Goal: Task Accomplishment & Management: Manage account settings

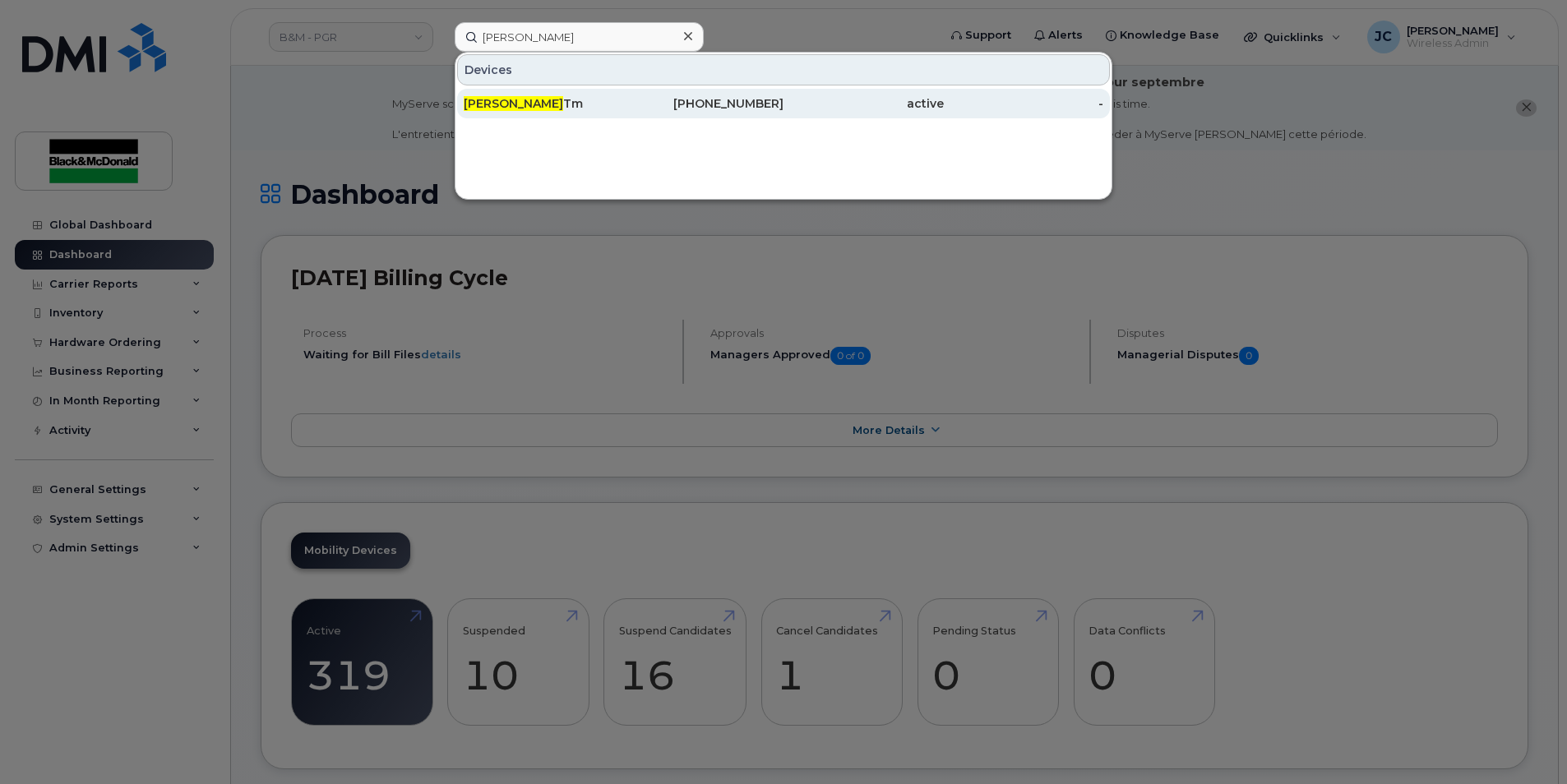
type input "Pat Murphy"
click at [761, 97] on div "905-261-6559" at bounding box center [704, 103] width 160 height 30
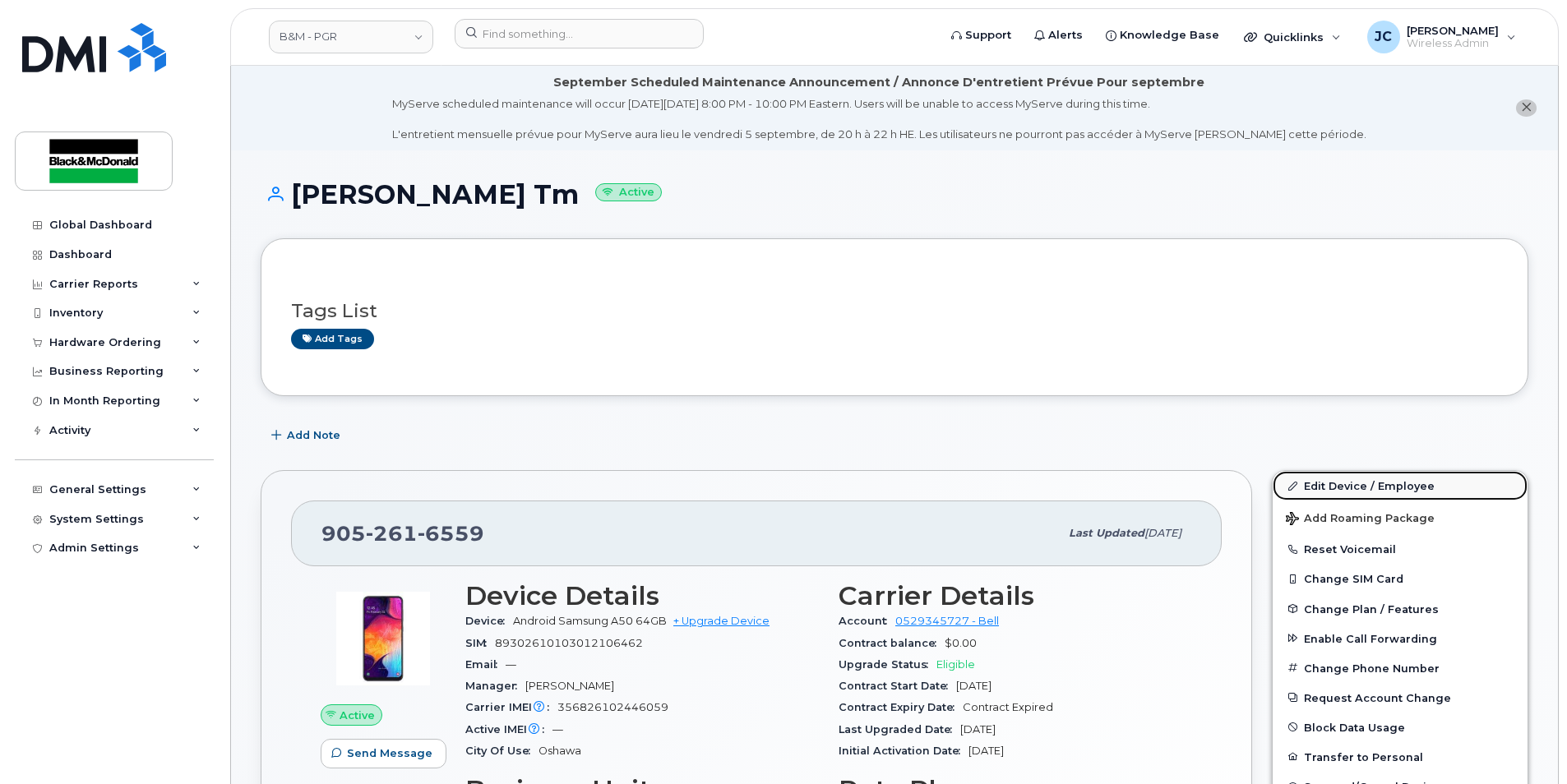
click at [1342, 484] on link "Edit Device / Employee" at bounding box center [1400, 485] width 255 height 30
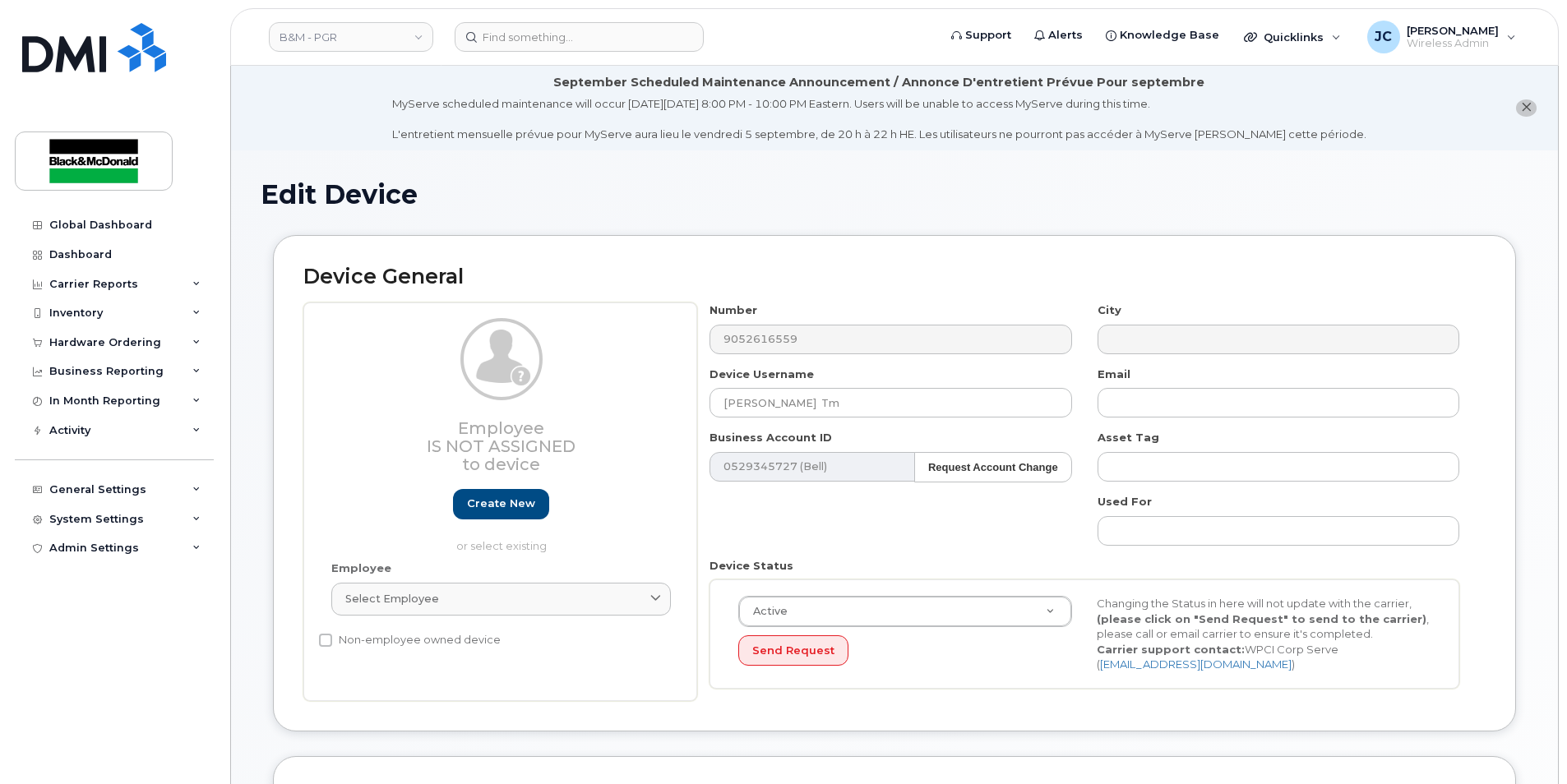
select select "91357"
drag, startPoint x: 821, startPoint y: 405, endPoint x: 491, endPoint y: 397, distance: 330.1
click at [500, 394] on div "Employee Is not assigned to device Create new or select existing Employee Selec…" at bounding box center [894, 501] width 1182 height 398
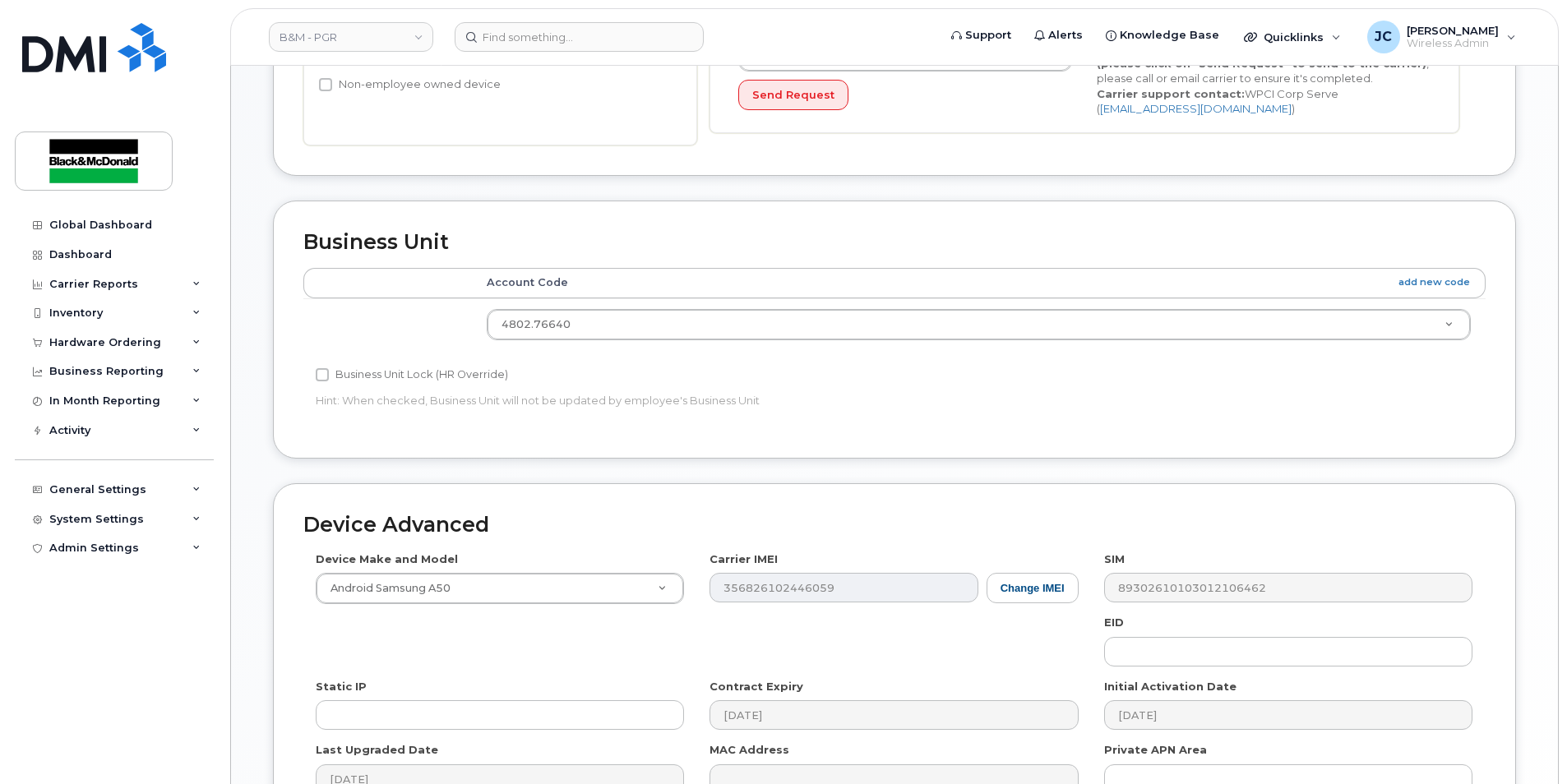
scroll to position [745, 0]
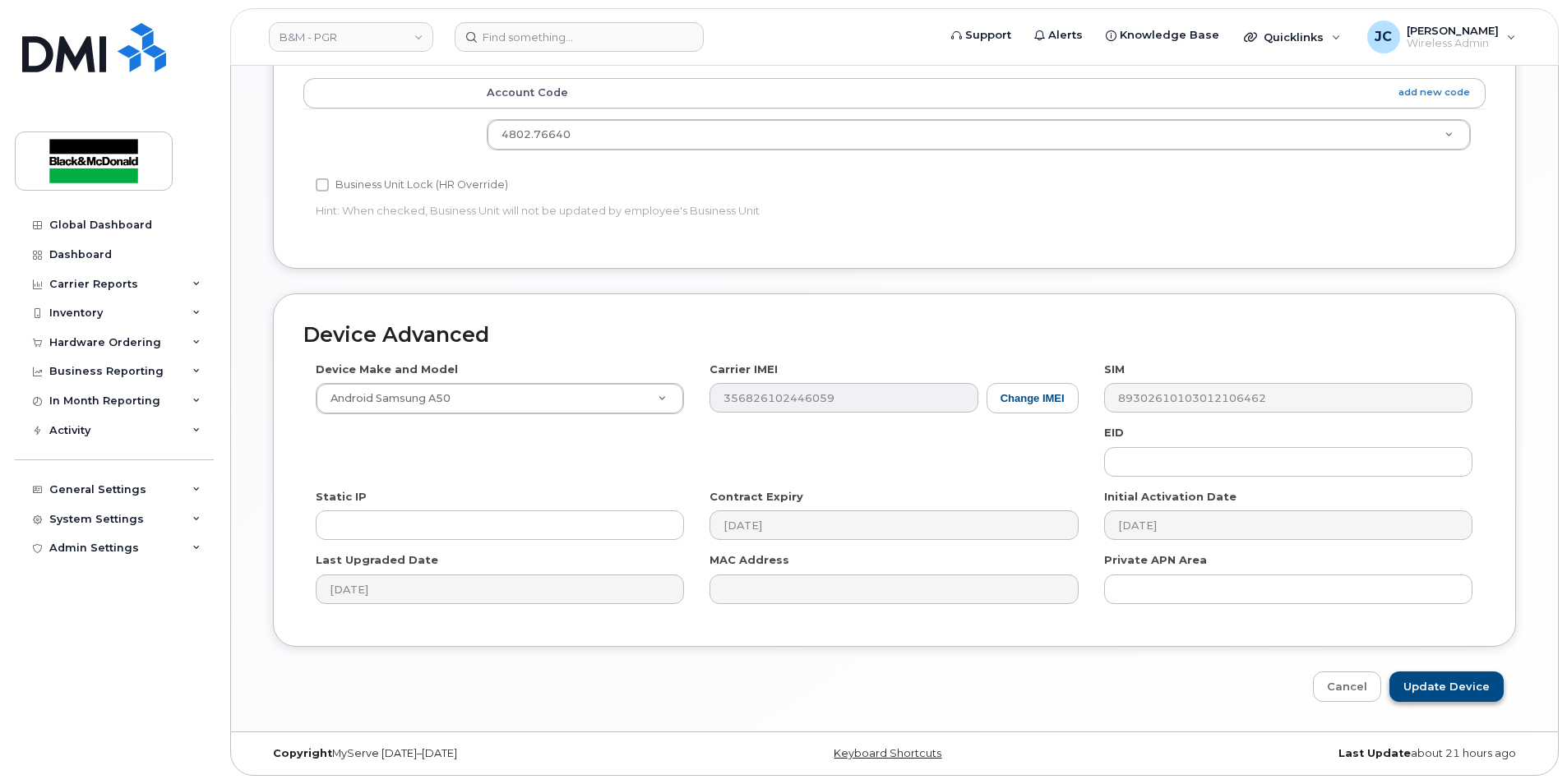
type input "Lance Down"
click at [1432, 686] on input "Update Device" at bounding box center [1446, 687] width 114 height 30
type input "Saving..."
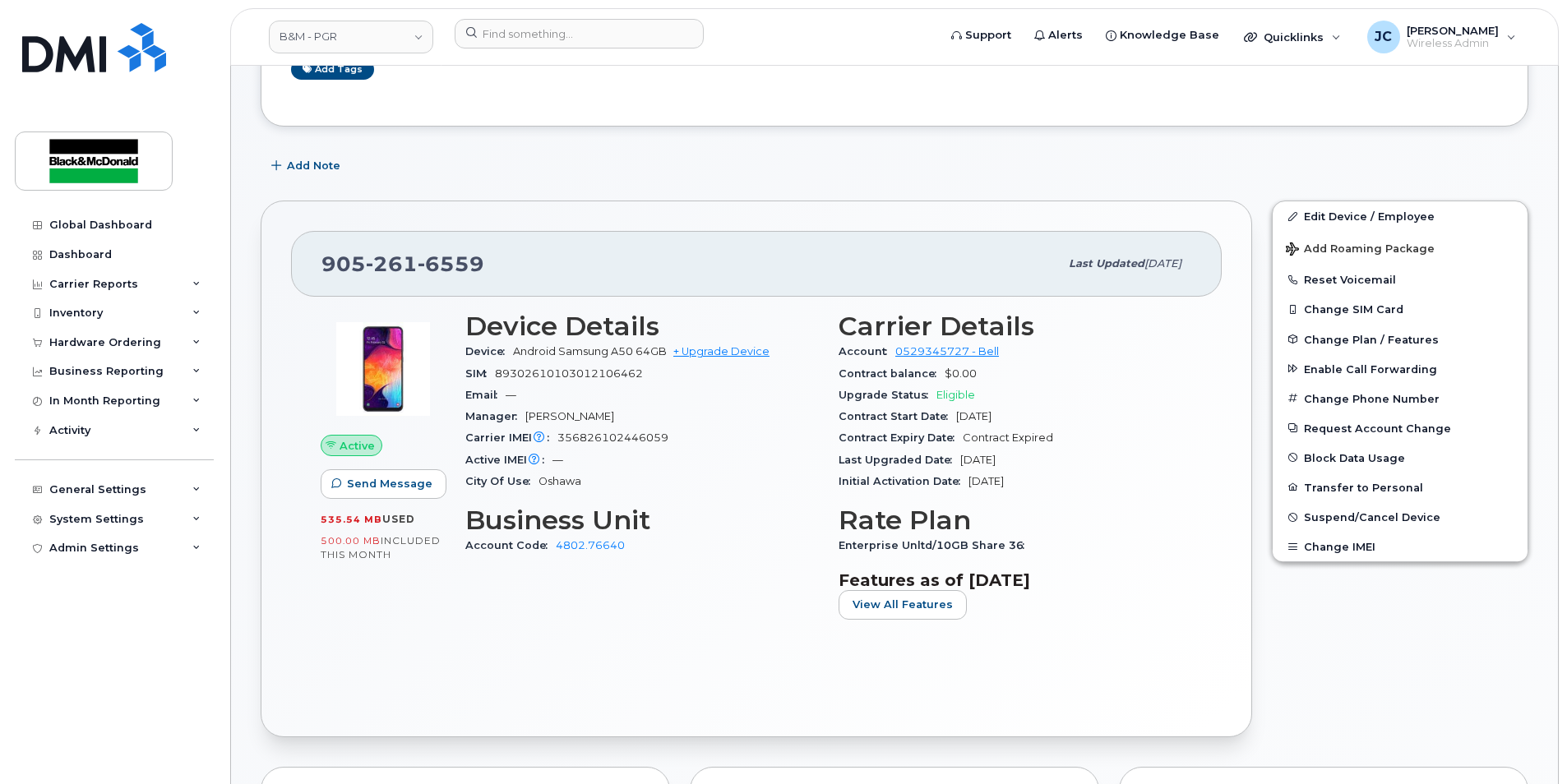
scroll to position [328, 0]
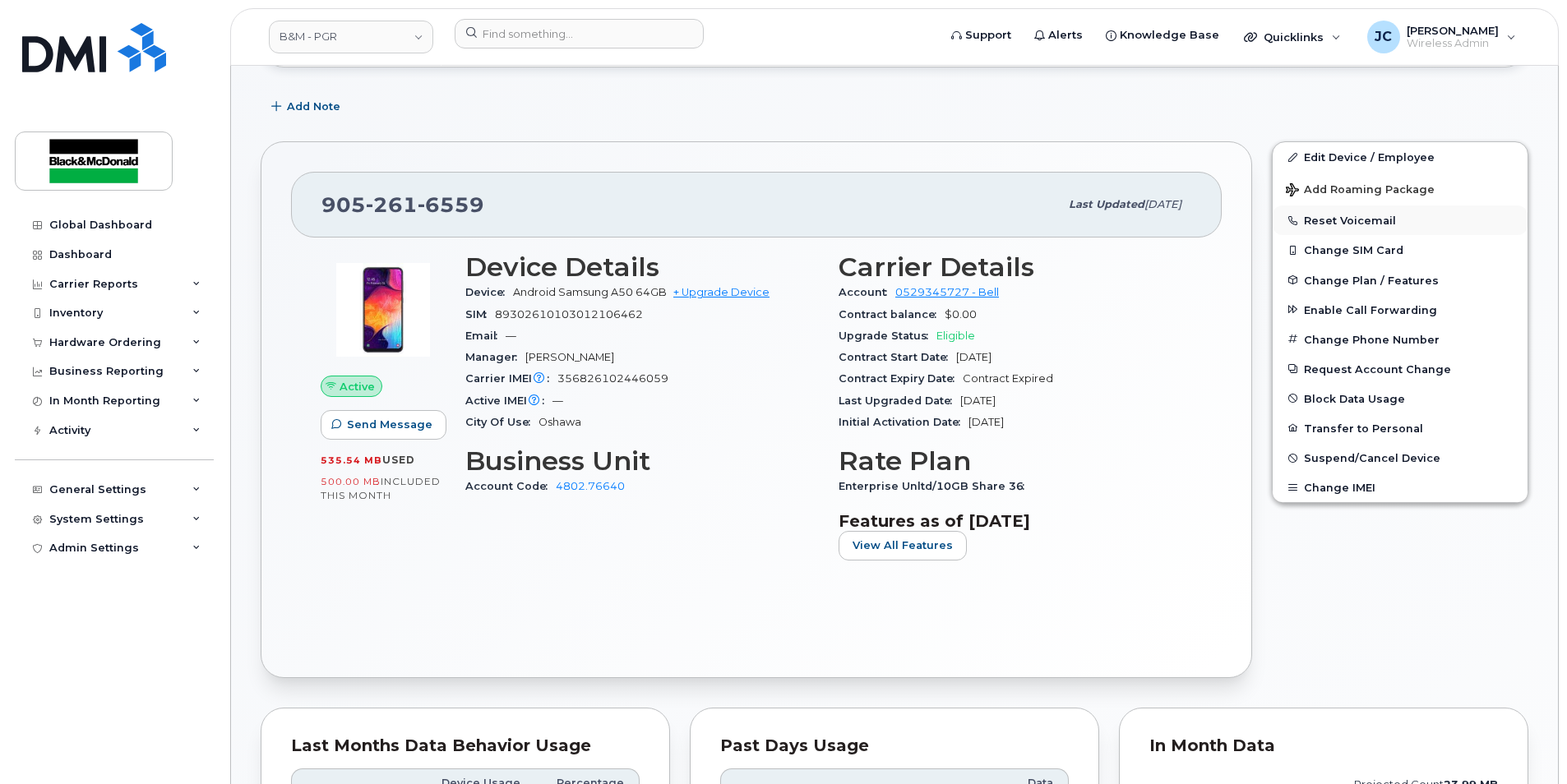
click at [1332, 218] on button "Reset Voicemail" at bounding box center [1400, 219] width 255 height 30
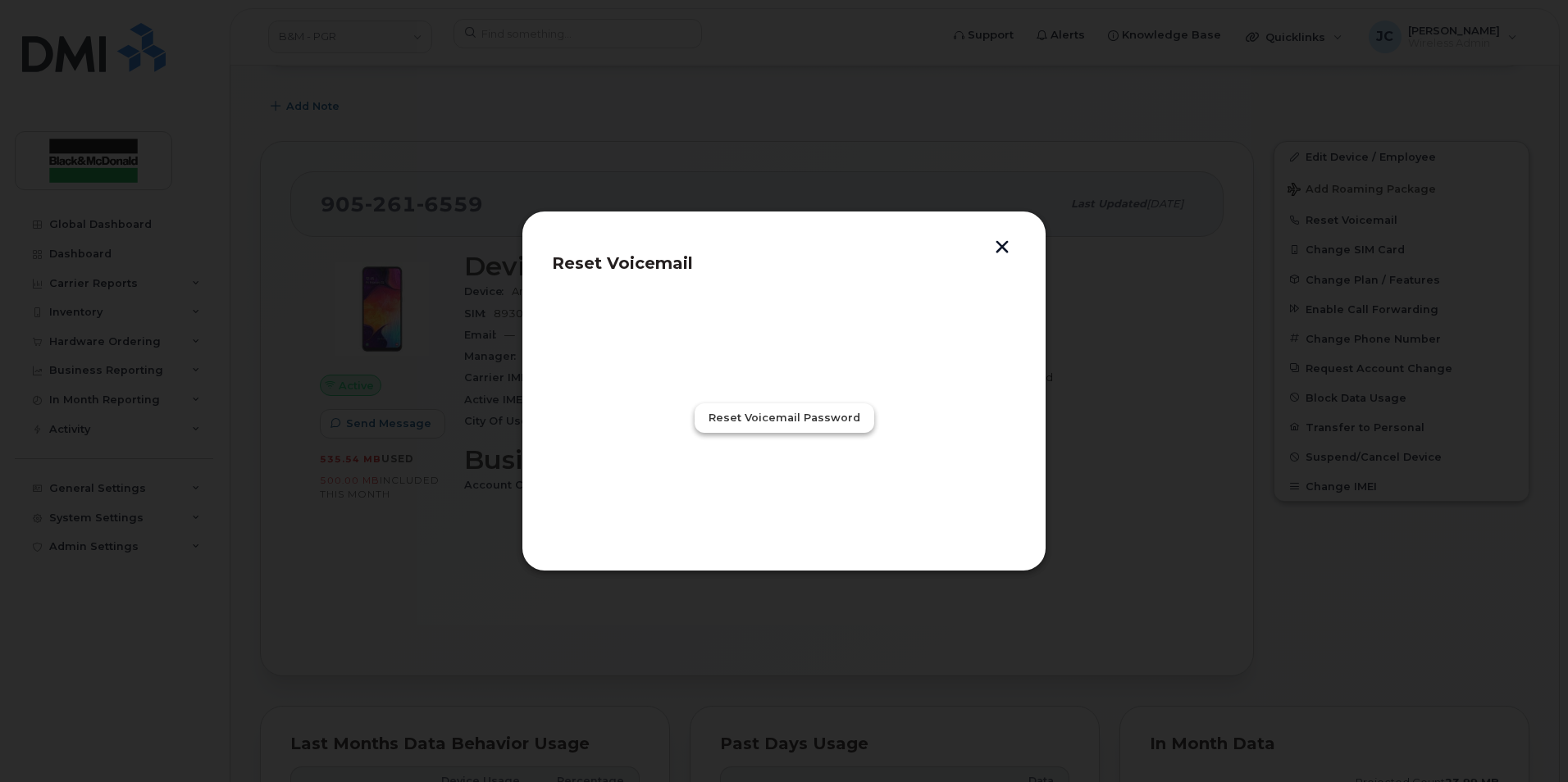
click at [777, 421] on span "Reset Voicemail Password" at bounding box center [784, 418] width 152 height 16
click at [796, 488] on span "Close" at bounding box center [783, 490] width 33 height 16
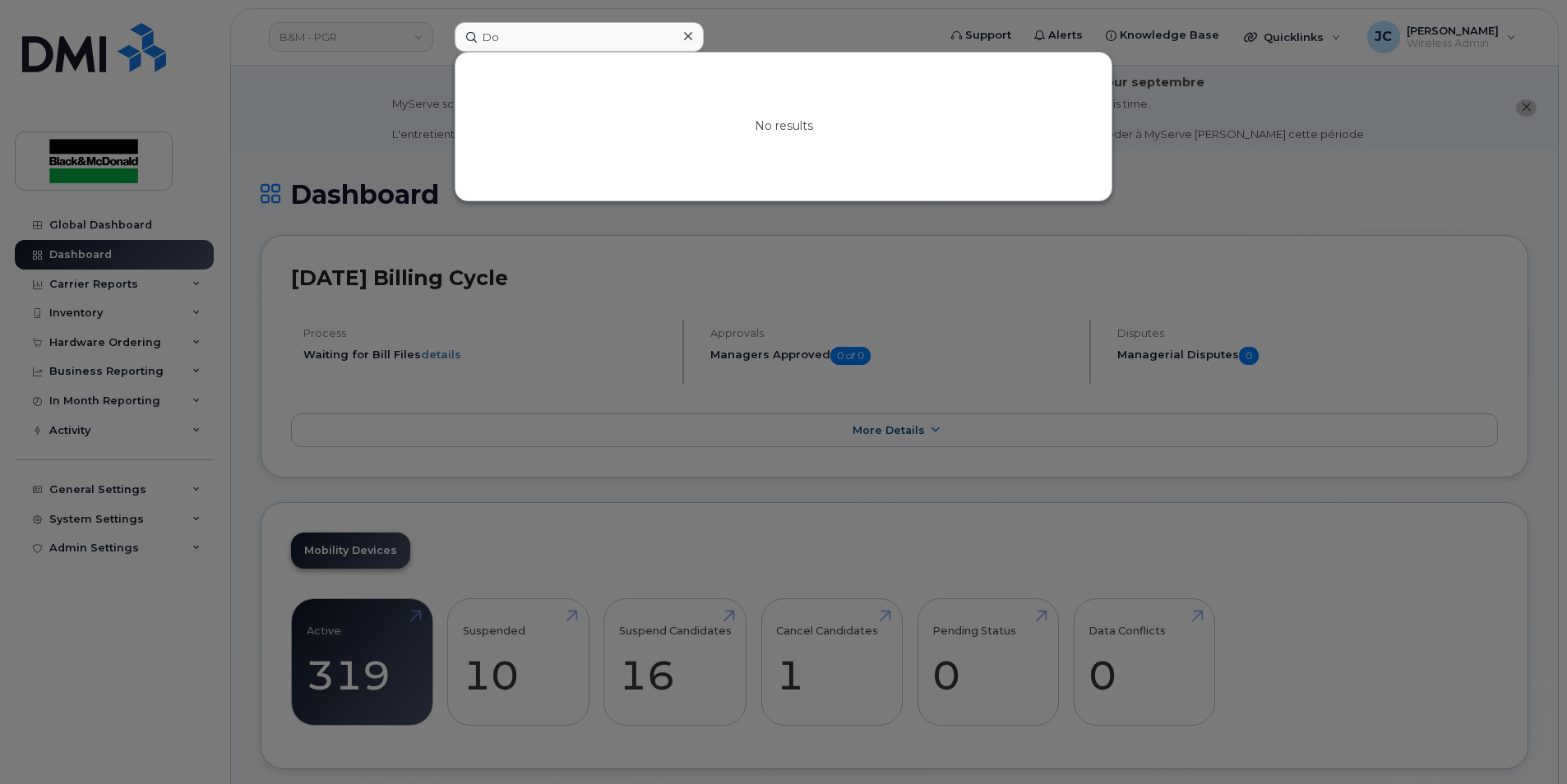
type input "D"
type input "s"
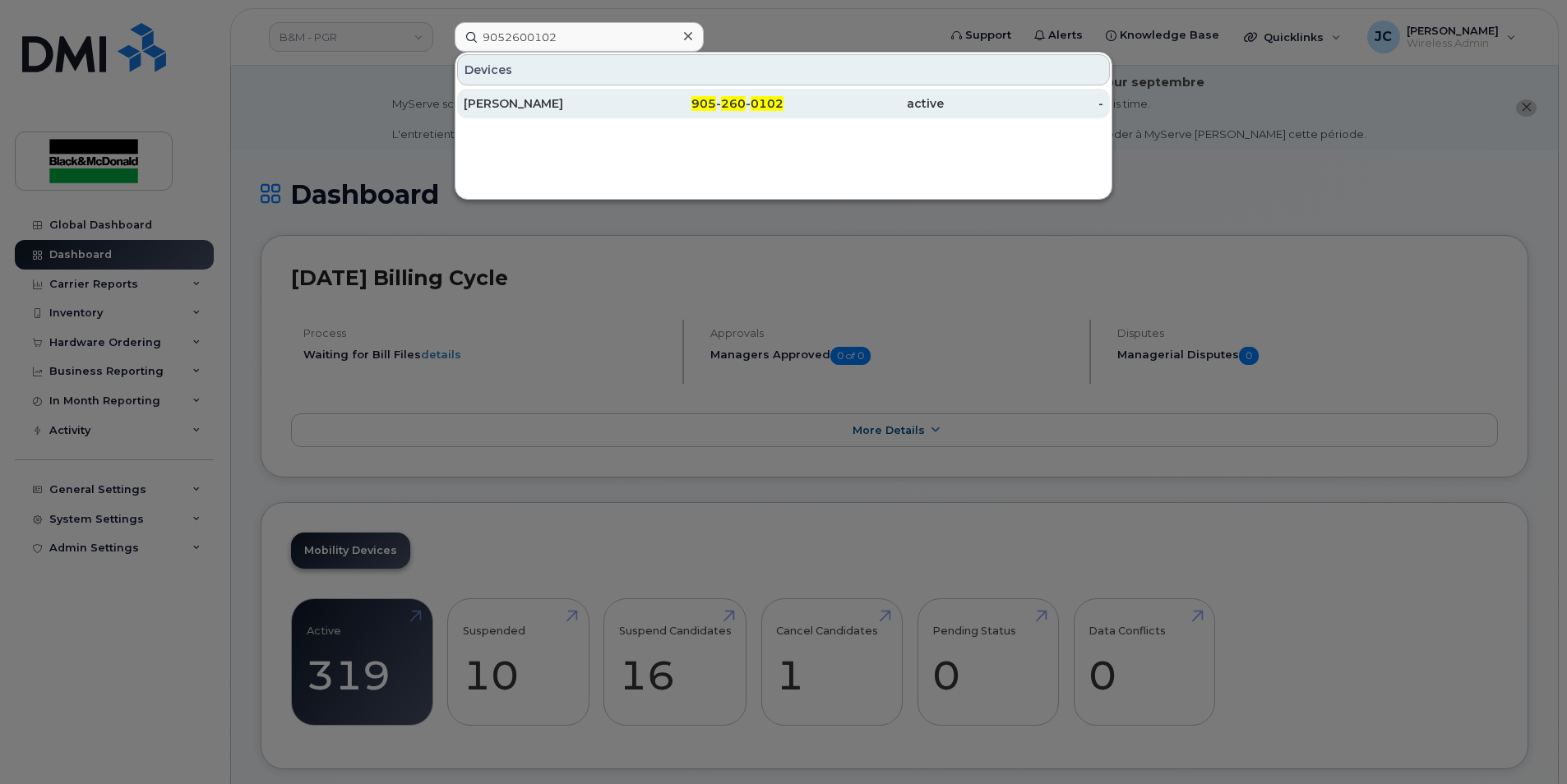
type input "9052600102"
click at [740, 98] on span "260" at bounding box center [733, 104] width 24 height 15
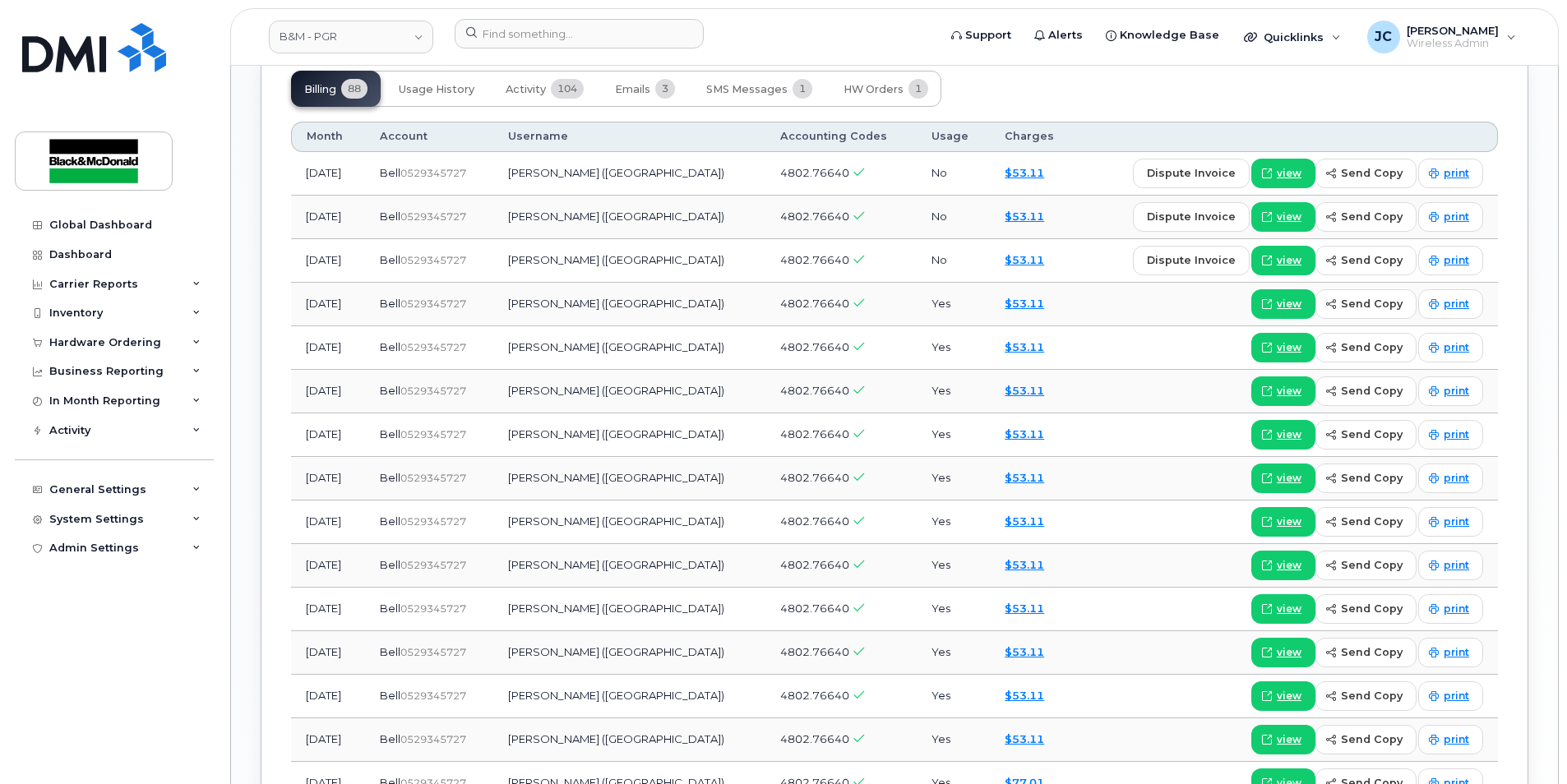
scroll to position [1397, 0]
